Goal: Find specific page/section

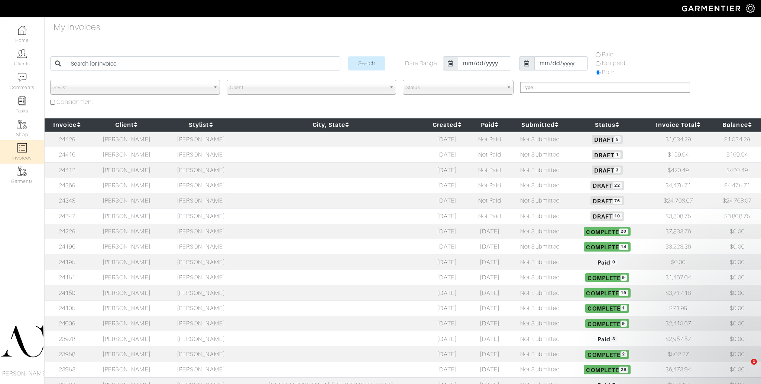
select select
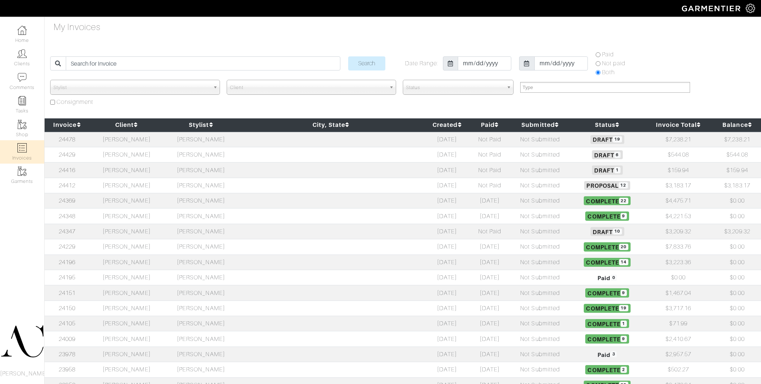
select select
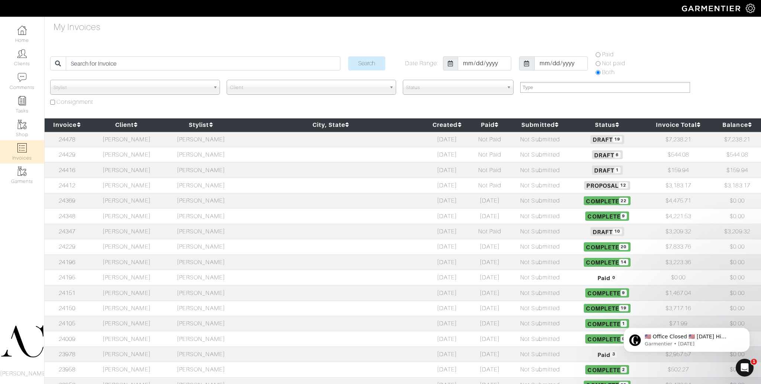
click at [194, 138] on td "[PERSON_NAME]" at bounding box center [201, 140] width 74 height 16
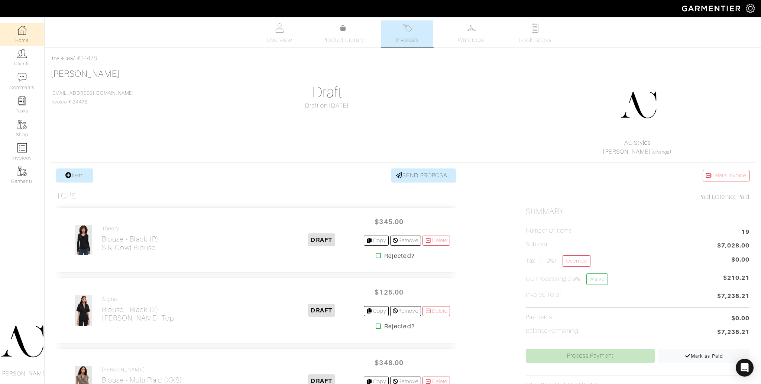
click at [27, 33] on link "Home" at bounding box center [22, 34] width 44 height 23
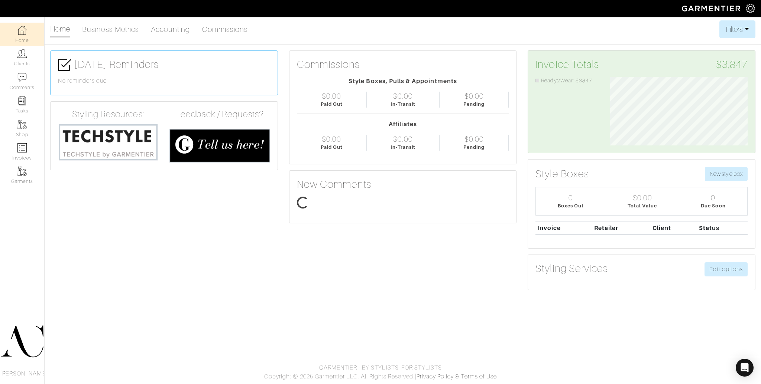
scroll to position [69, 149]
click at [167, 29] on link "Accounting" at bounding box center [170, 29] width 39 height 15
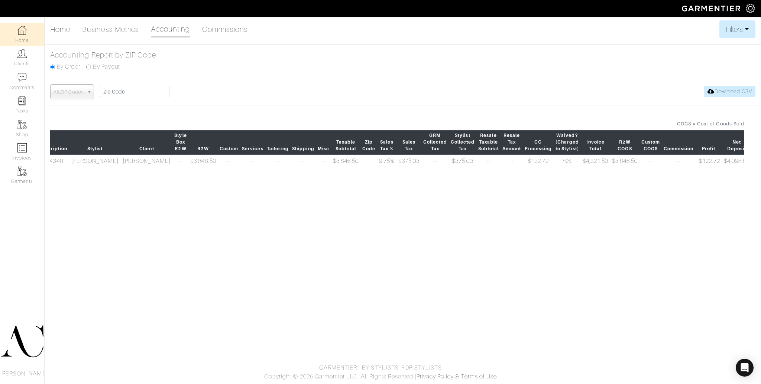
scroll to position [0, 37]
